Goal: Contribute content

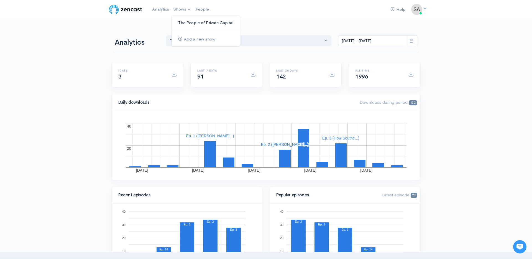
click at [188, 24] on link "The People of Private Capital" at bounding box center [205, 23] width 68 height 10
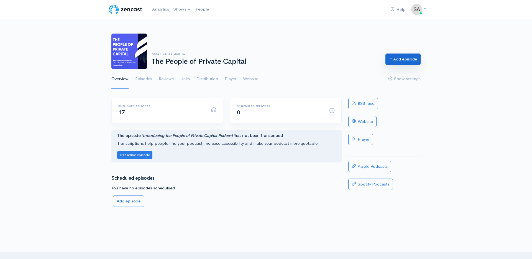
click at [399, 62] on link "Add episode" at bounding box center [402, 58] width 35 height 11
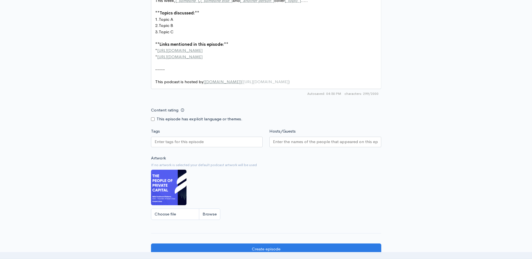
scroll to position [330, 0]
